Goal: Check status: Check status

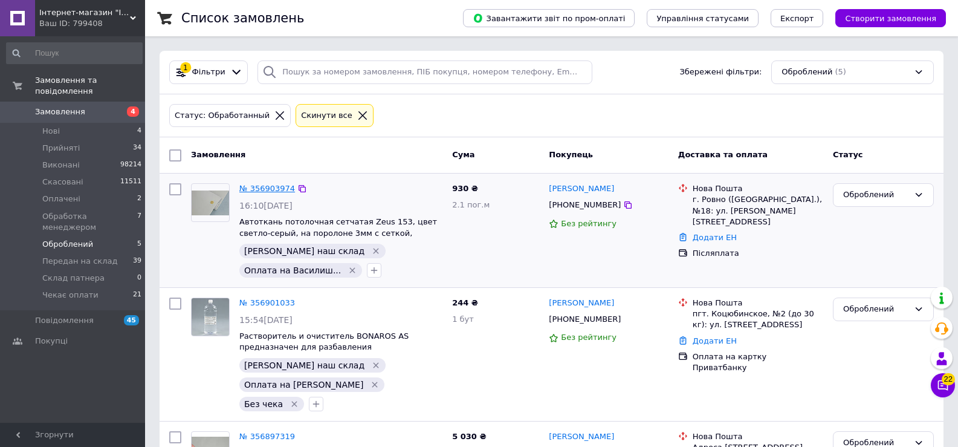
click at [271, 186] on link "№ 356903974" at bounding box center [267, 188] width 56 height 9
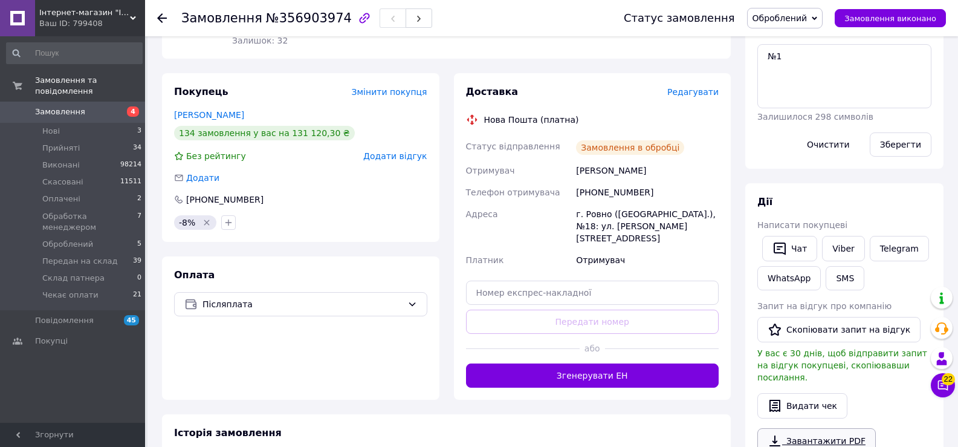
scroll to position [335, 0]
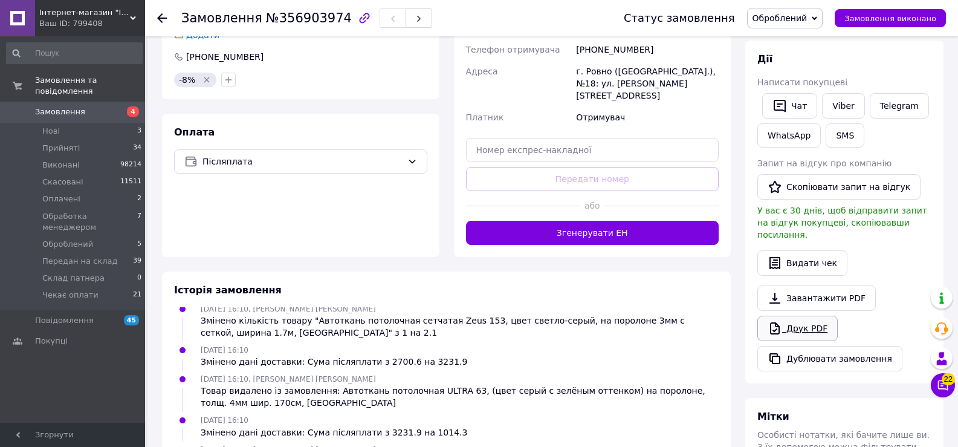
click at [825, 324] on link "Друк PDF" at bounding box center [798, 328] width 80 height 25
click at [776, 13] on span "Оброблений" at bounding box center [780, 18] width 55 height 10
drag, startPoint x: 779, startPoint y: 143, endPoint x: 780, endPoint y: 137, distance: 6.1
click at [779, 142] on li "Склад патнера" at bounding box center [804, 151] width 113 height 18
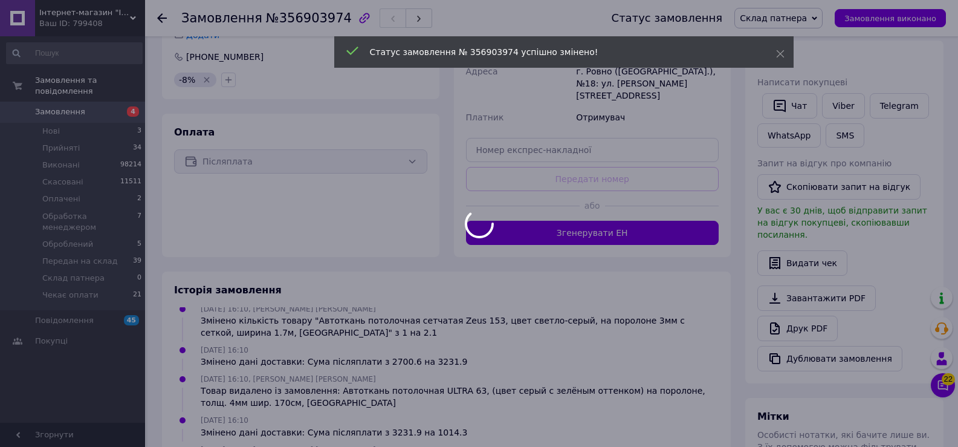
click at [817, 19] on div at bounding box center [479, 223] width 958 height 447
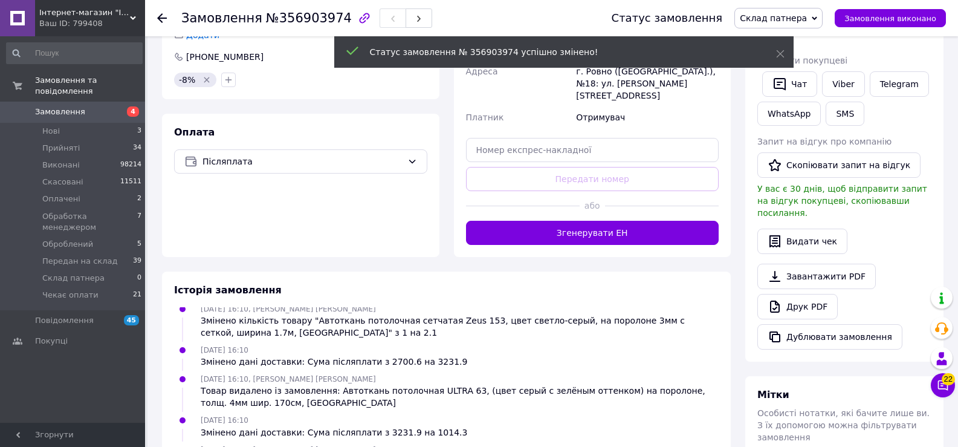
scroll to position [133, 0]
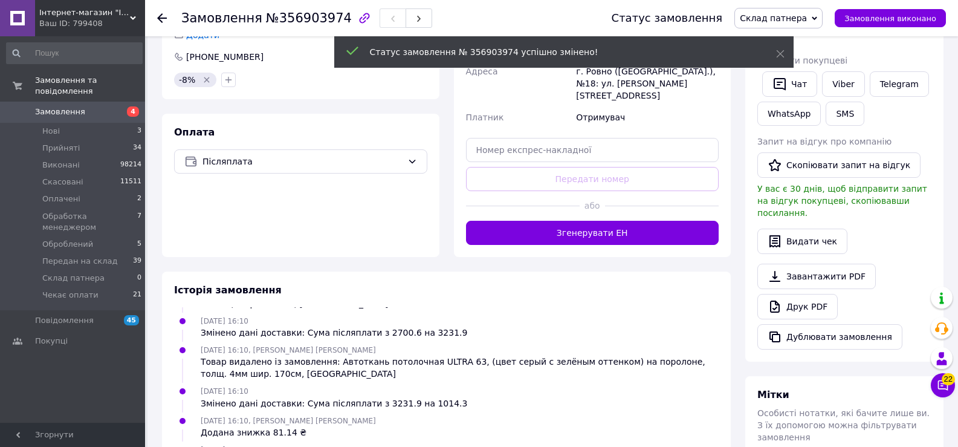
click at [807, 19] on span "Склад патнера" at bounding box center [773, 18] width 67 height 10
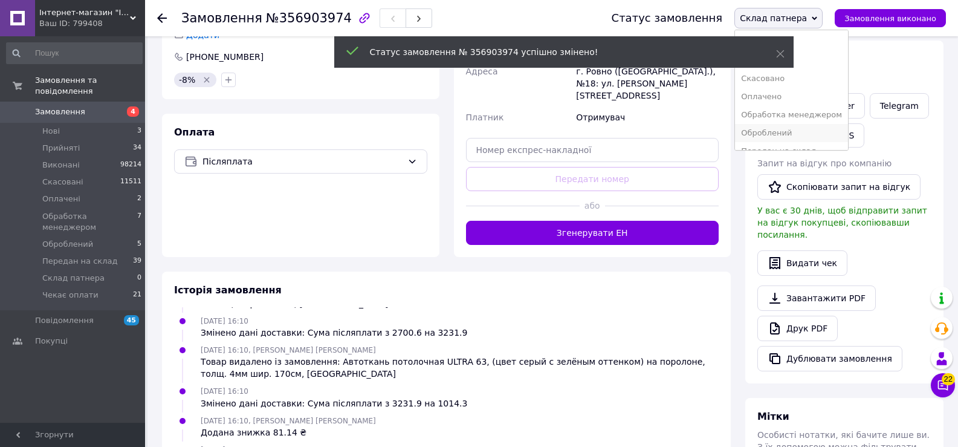
scroll to position [31, 0]
click at [808, 121] on li "Передан на склад" at bounding box center [791, 120] width 113 height 18
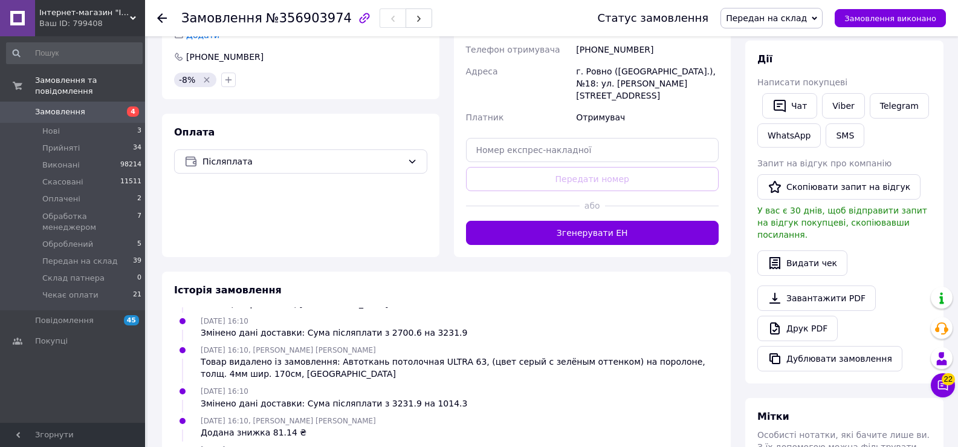
scroll to position [162, 0]
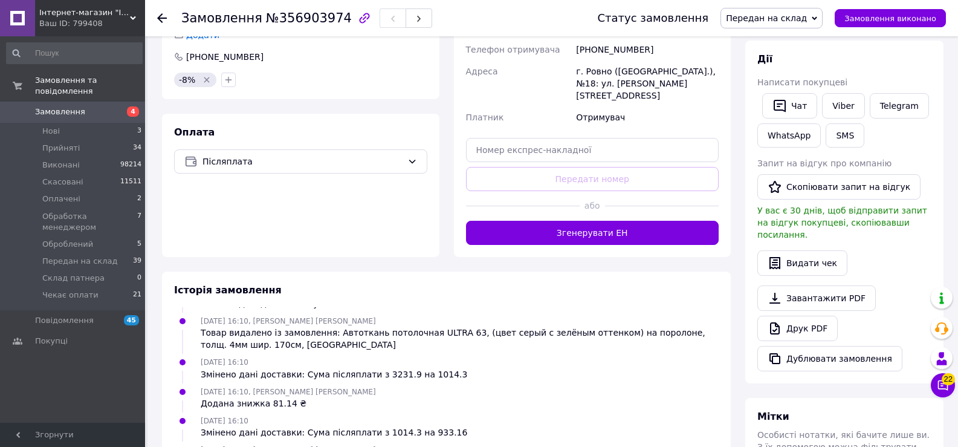
click at [164, 18] on use at bounding box center [162, 18] width 10 height 10
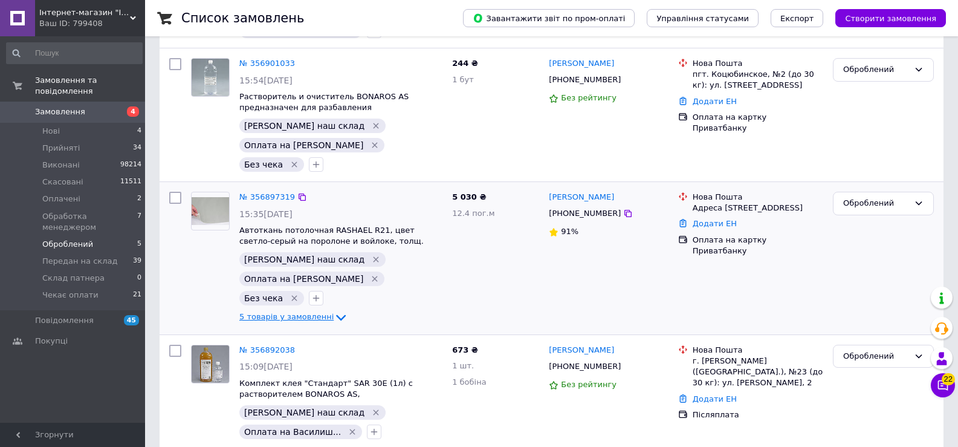
scroll to position [242, 0]
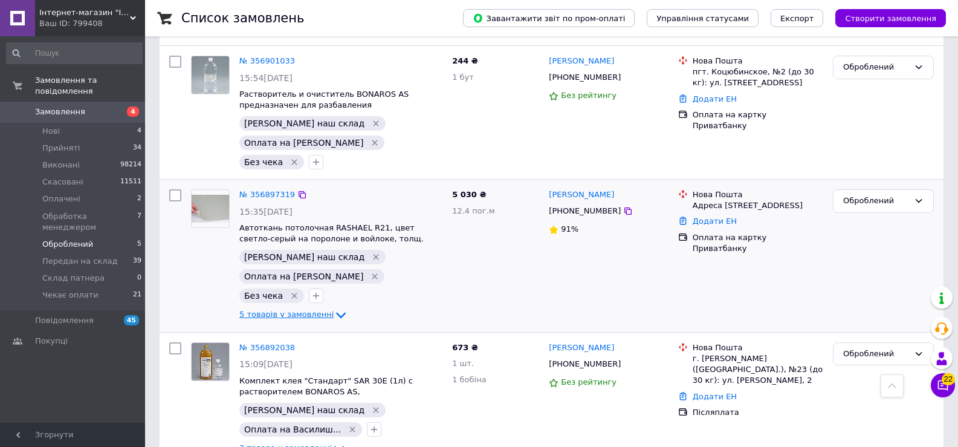
click at [334, 308] on icon at bounding box center [341, 315] width 15 height 15
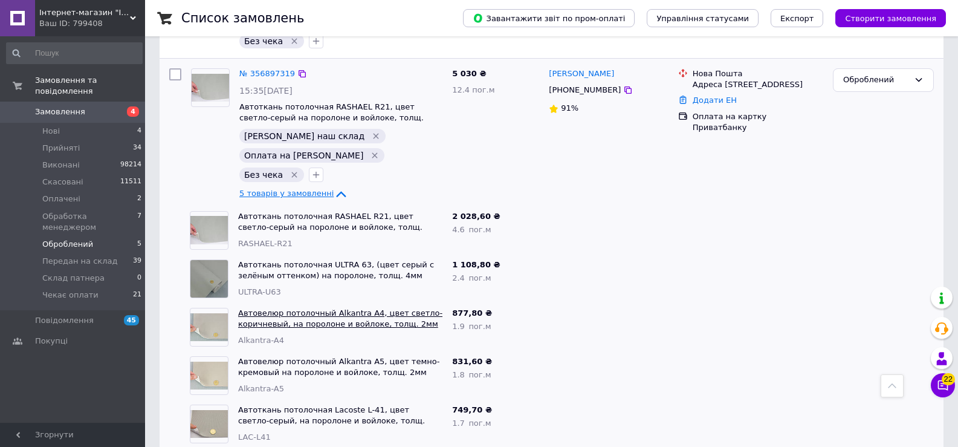
scroll to position [302, 0]
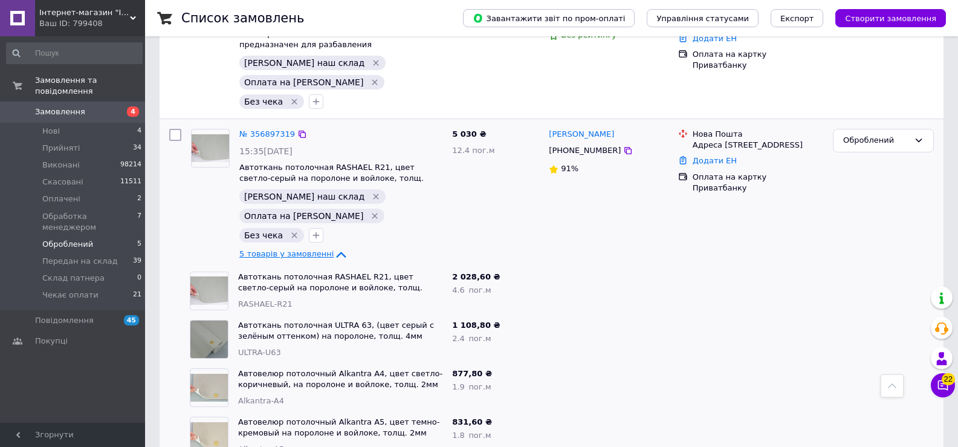
click at [334, 247] on icon at bounding box center [341, 254] width 15 height 15
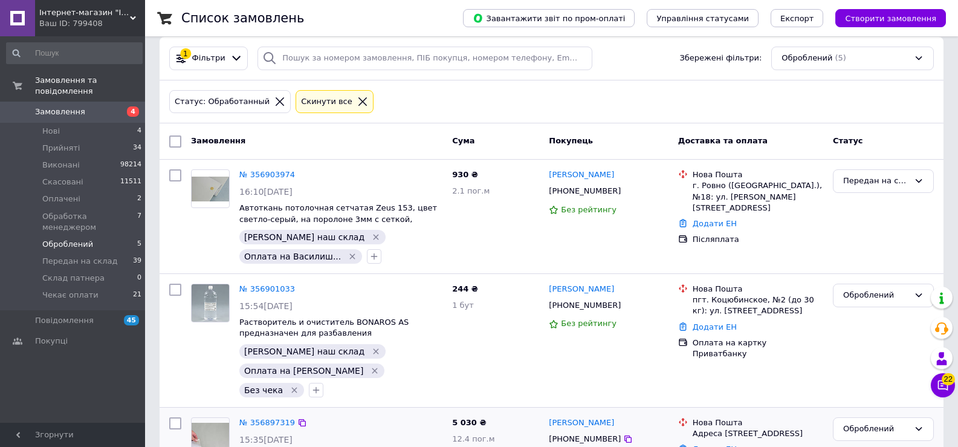
scroll to position [0, 0]
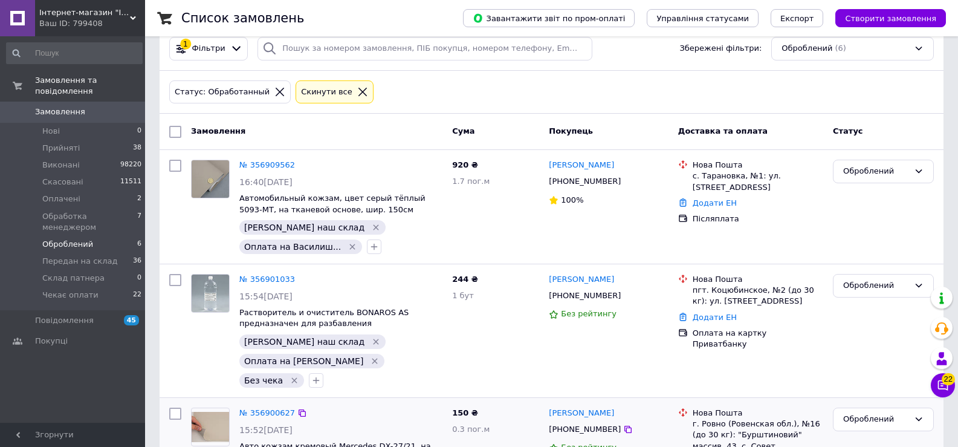
scroll to position [21, 0]
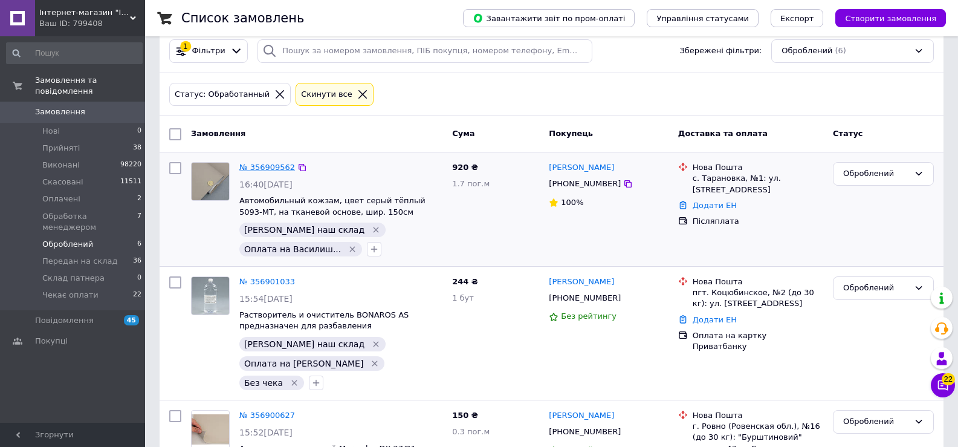
click at [269, 165] on link "№ 356909562" at bounding box center [267, 167] width 56 height 9
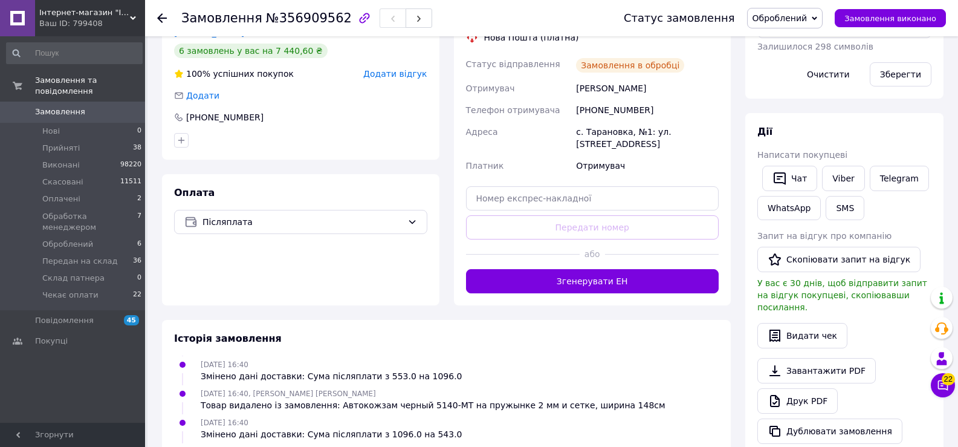
scroll to position [302, 0]
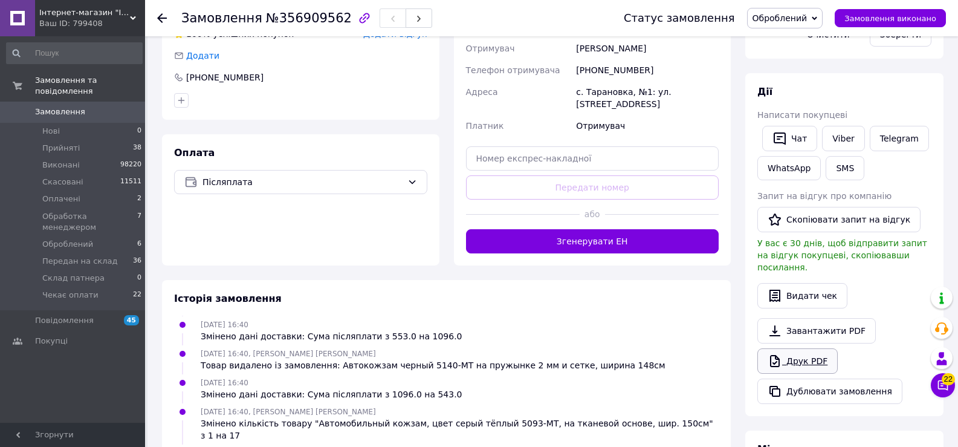
click at [797, 354] on link "Друк PDF" at bounding box center [798, 360] width 80 height 25
click at [781, 14] on span "Оброблений" at bounding box center [780, 18] width 55 height 10
click at [779, 138] on li "Передан на склад" at bounding box center [804, 133] width 113 height 18
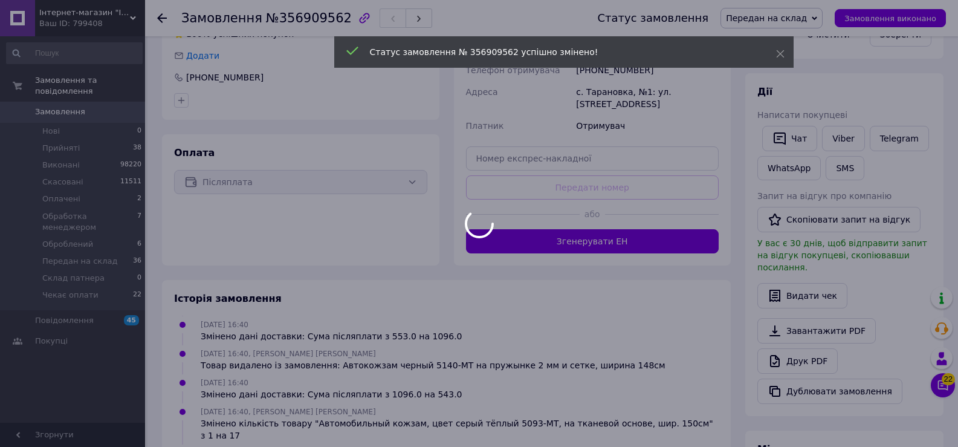
scroll to position [97, 0]
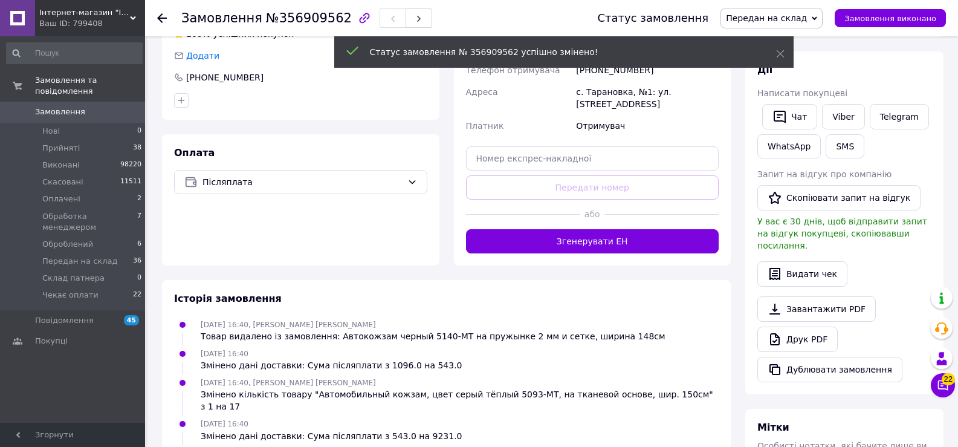
click at [161, 16] on icon at bounding box center [162, 18] width 10 height 10
